Goal: Use online tool/utility: Utilize a website feature to perform a specific function

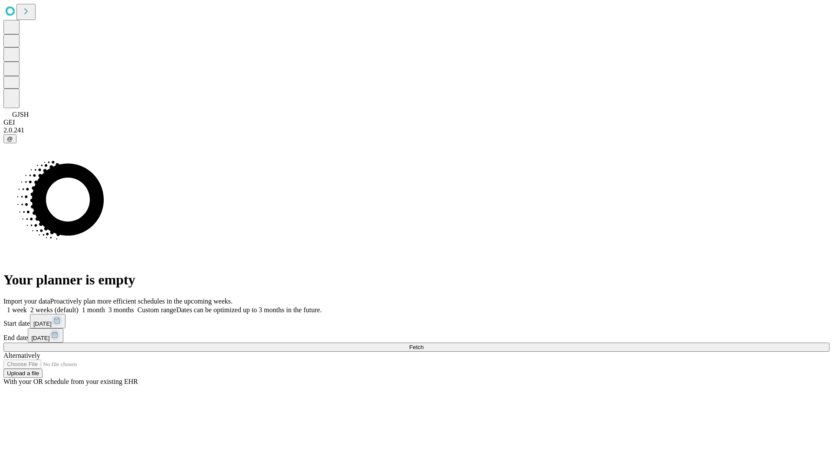
click at [423, 344] on span "Fetch" at bounding box center [416, 347] width 14 height 7
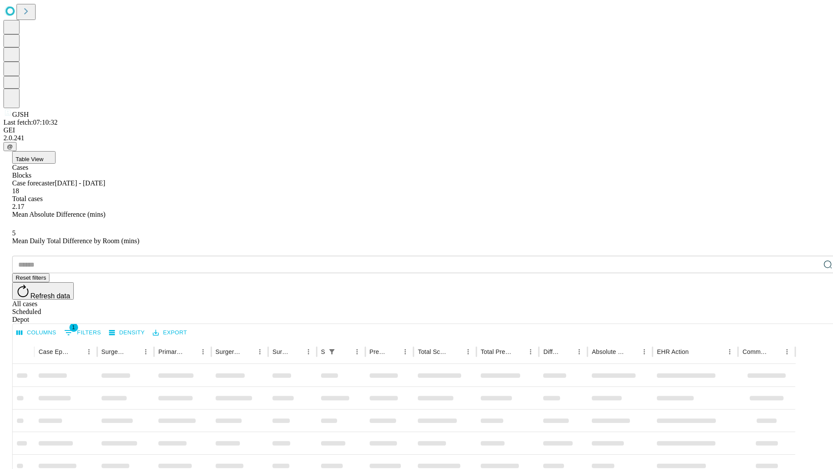
click at [43, 156] on span "Table View" at bounding box center [30, 159] width 28 height 7
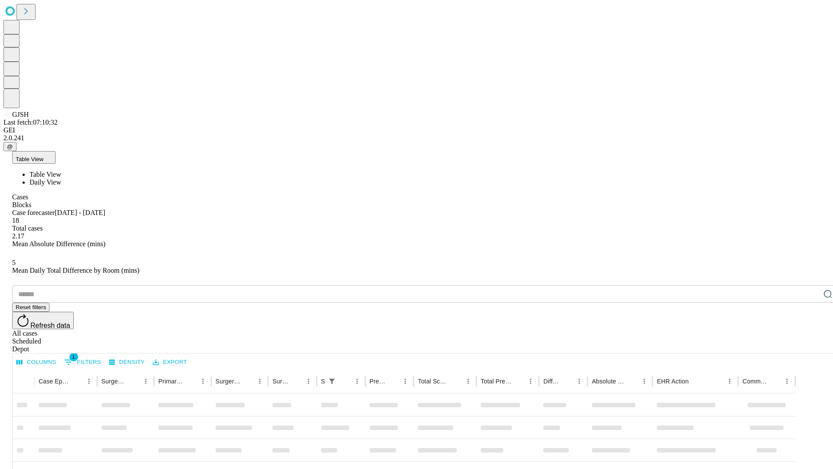
click at [61, 178] on span "Daily View" at bounding box center [46, 181] width 32 height 7
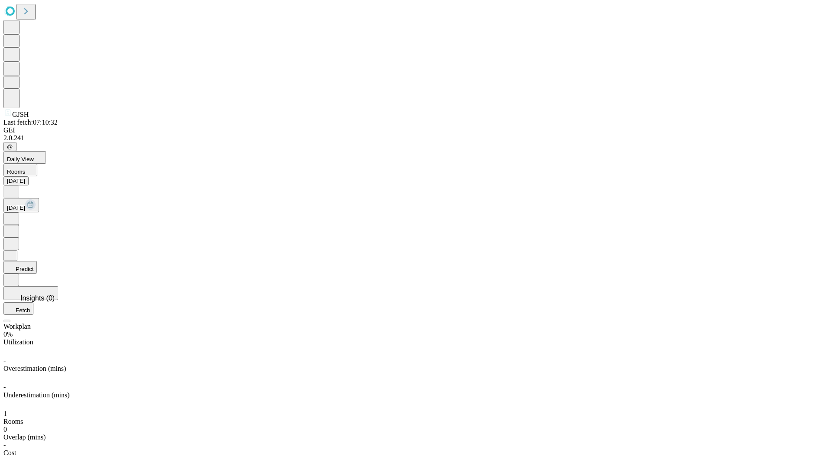
click at [37, 261] on button "Predict" at bounding box center [19, 267] width 33 height 13
